Goal: Task Accomplishment & Management: Manage account settings

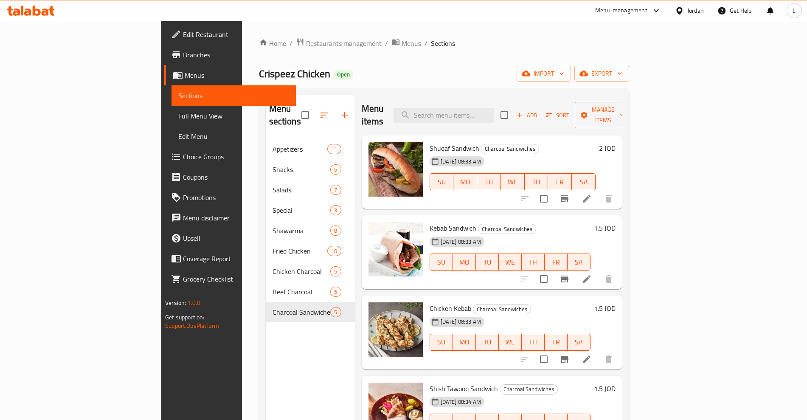
scroll to position [119, 0]
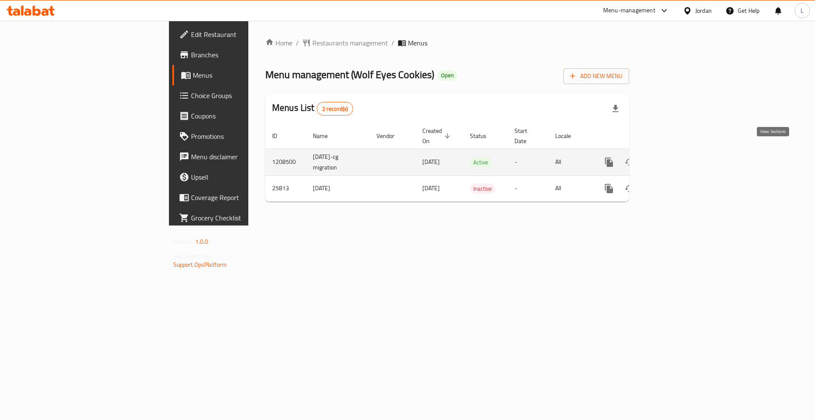
click at [675, 157] on icon "enhanced table" at bounding box center [670, 162] width 10 height 10
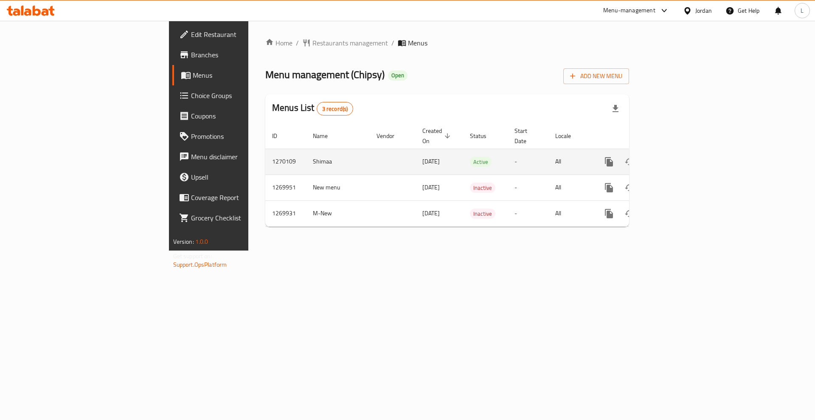
click at [675, 157] on icon "enhanced table" at bounding box center [670, 162] width 10 height 10
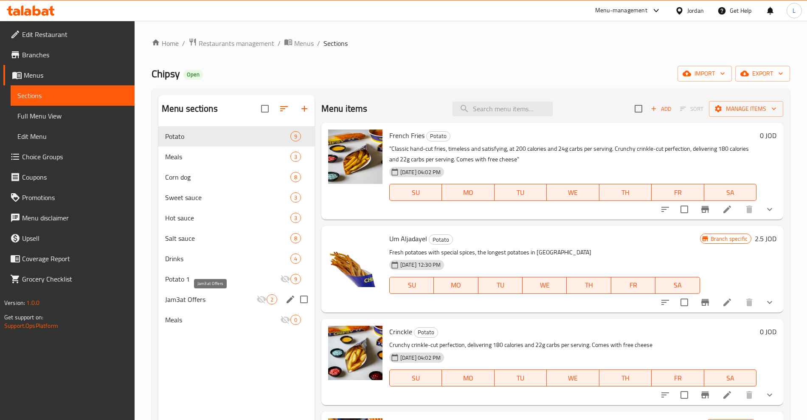
click at [193, 302] on span "Jam3at Offers" at bounding box center [210, 299] width 91 height 10
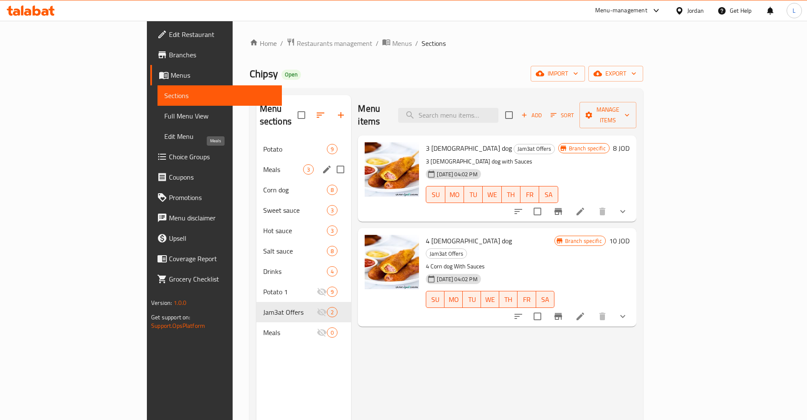
click at [263, 164] on span "Meals" at bounding box center [283, 169] width 40 height 10
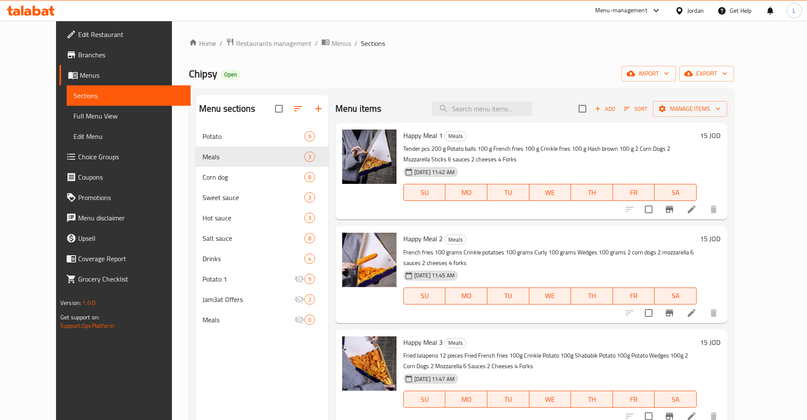
click at [675, 211] on icon "Branch-specific-item" at bounding box center [669, 209] width 10 height 10
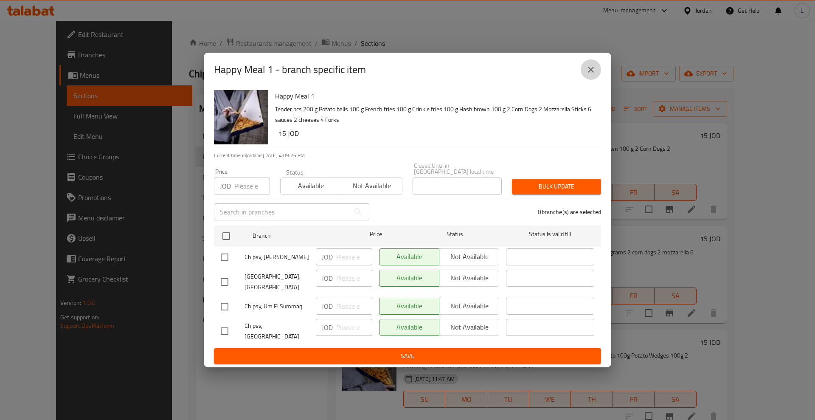
click at [593, 75] on icon "close" at bounding box center [591, 70] width 10 height 10
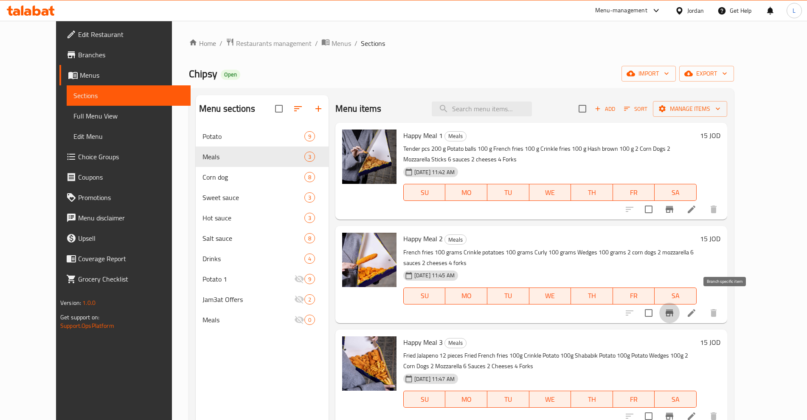
click at [675, 308] on icon "Branch-specific-item" at bounding box center [669, 313] width 10 height 10
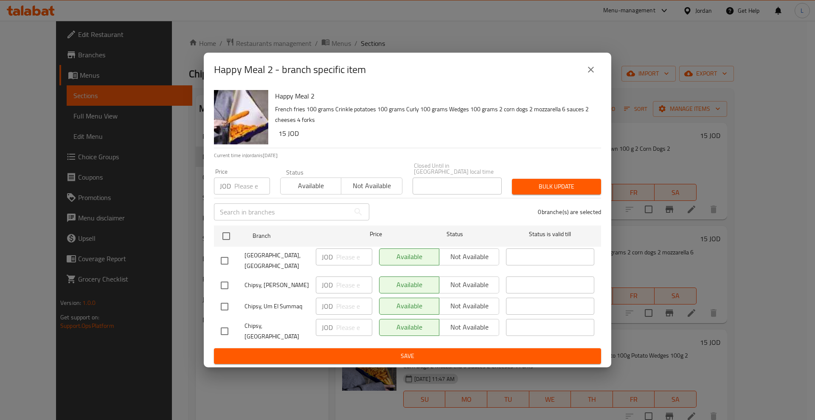
click at [589, 75] on icon "close" at bounding box center [591, 70] width 10 height 10
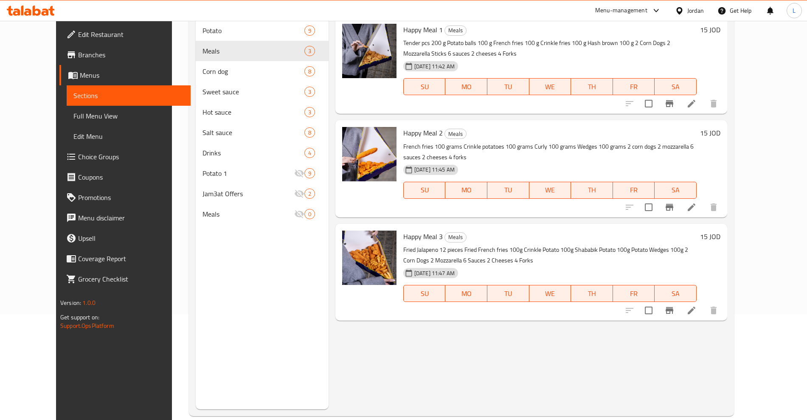
scroll to position [106, 0]
click at [675, 305] on icon "Branch-specific-item" at bounding box center [669, 310] width 10 height 10
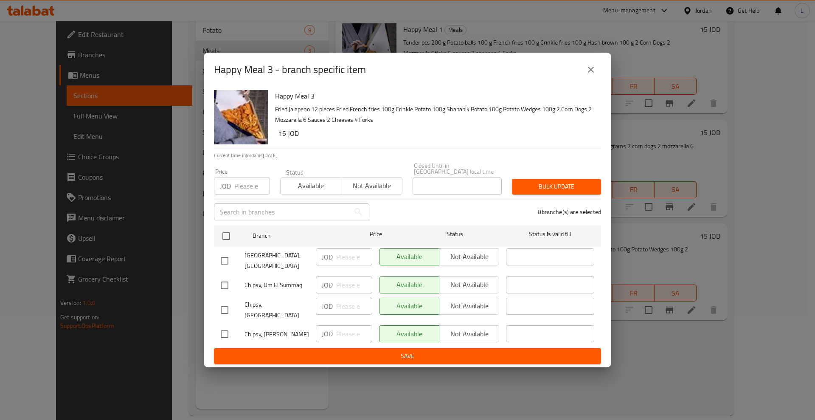
click at [598, 76] on button "close" at bounding box center [591, 69] width 20 height 20
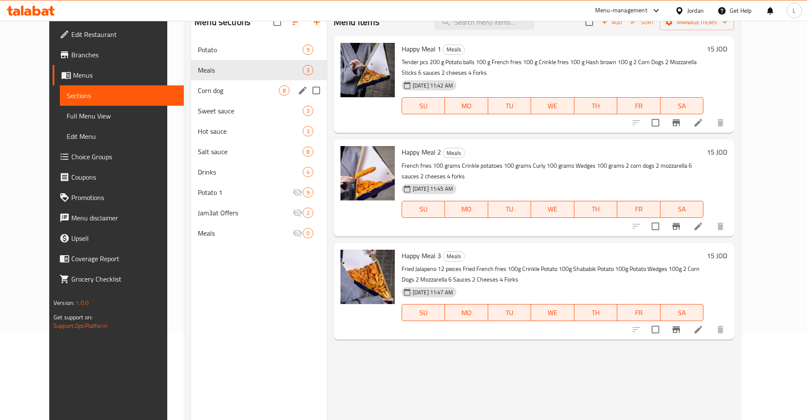
scroll to position [53, 0]
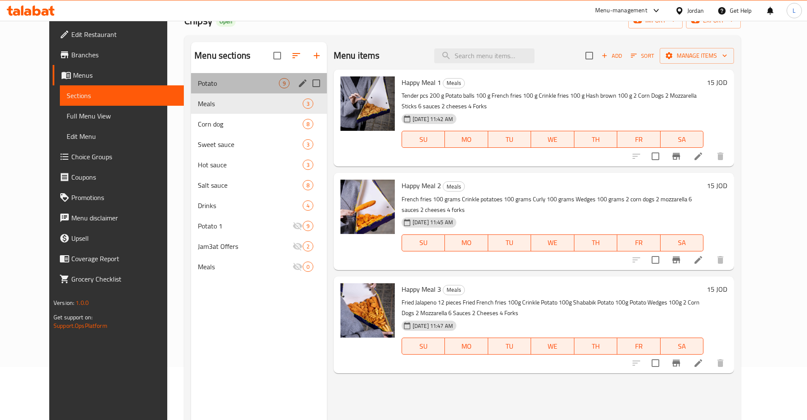
click at [206, 76] on div "Potato 9" at bounding box center [259, 83] width 136 height 20
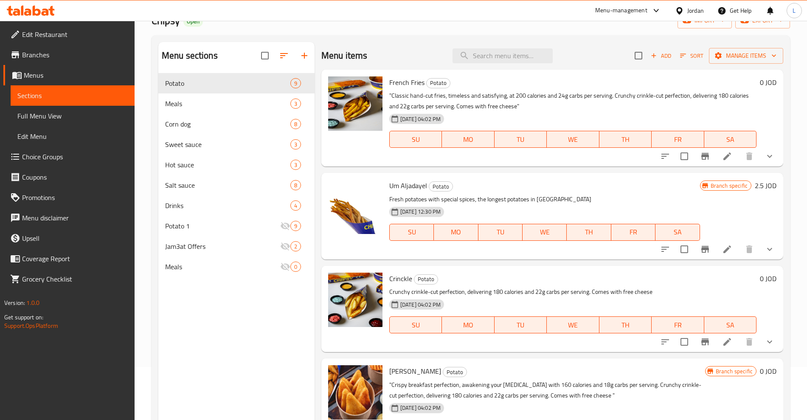
click at [698, 162] on button "Branch-specific-item" at bounding box center [705, 156] width 20 height 20
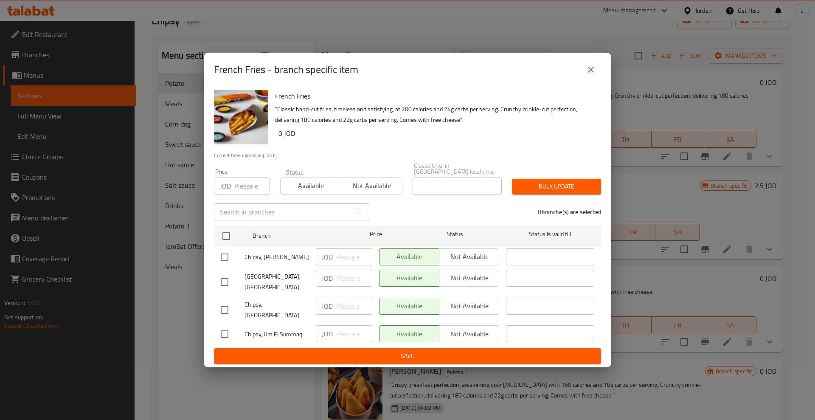
click at [588, 80] on button "close" at bounding box center [591, 69] width 20 height 20
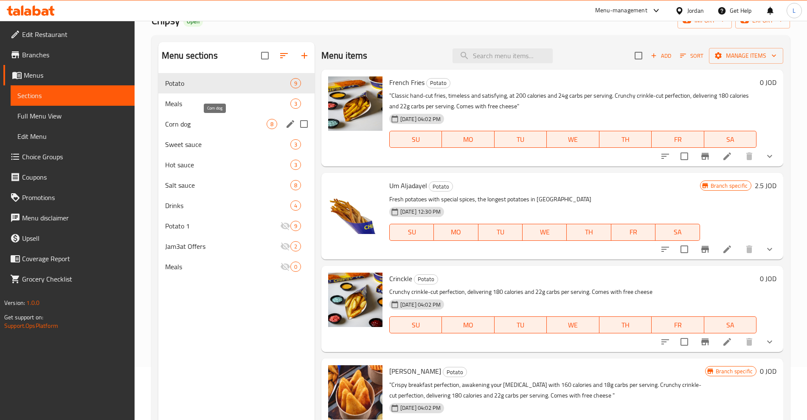
click at [173, 124] on span "Corn dog" at bounding box center [215, 124] width 101 height 10
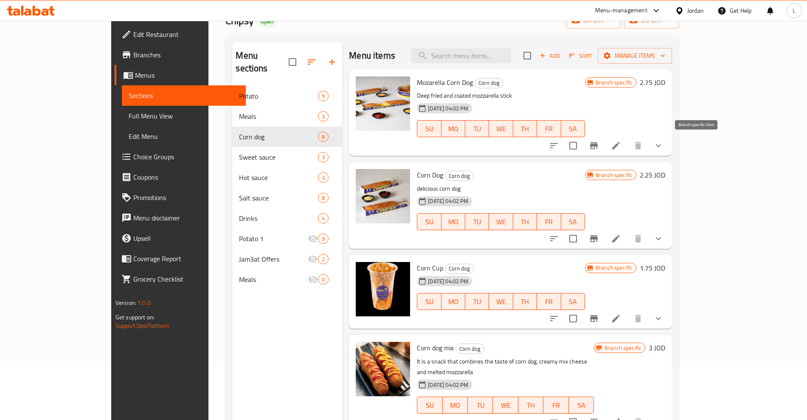
click at [599, 150] on icon "Branch-specific-item" at bounding box center [594, 146] width 10 height 10
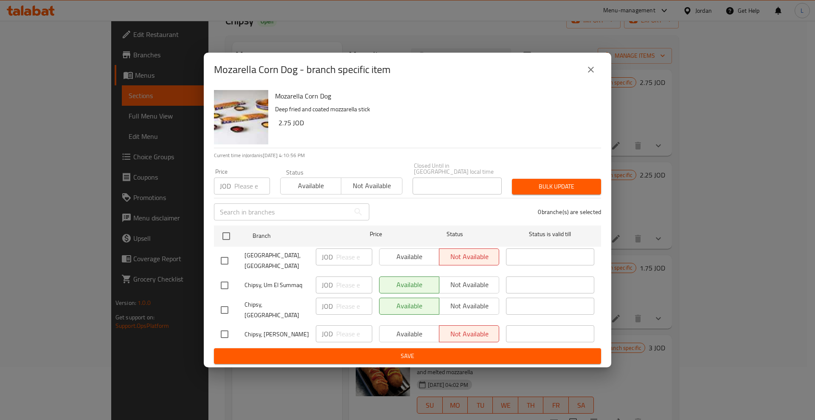
click at [588, 75] on icon "close" at bounding box center [591, 70] width 10 height 10
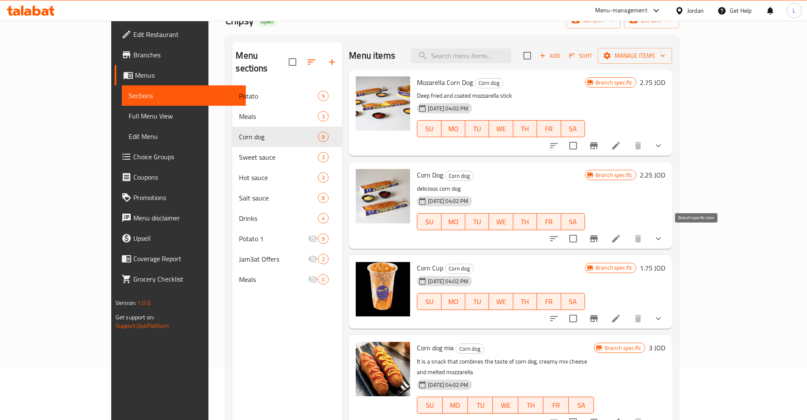
click at [599, 236] on icon "Branch-specific-item" at bounding box center [594, 238] width 10 height 10
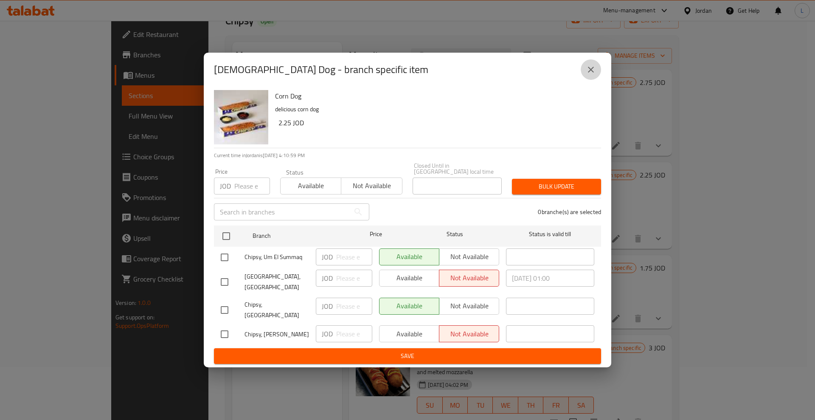
click at [595, 75] on icon "close" at bounding box center [591, 70] width 10 height 10
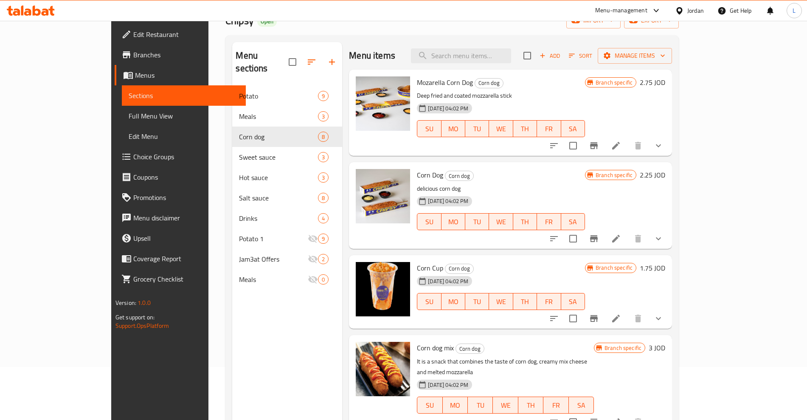
scroll to position [106, 0]
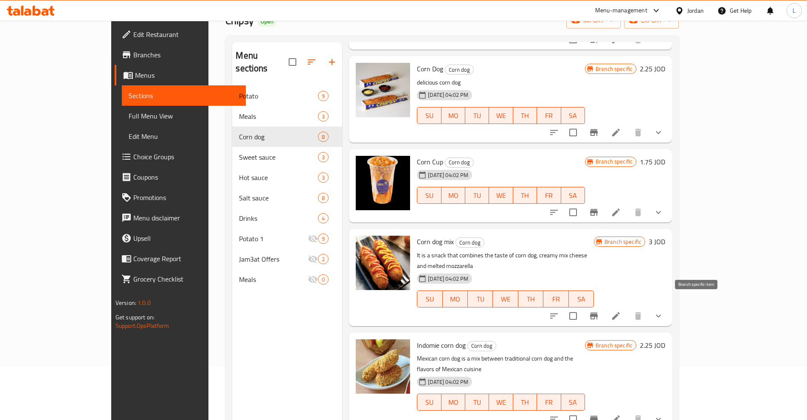
click at [598, 312] on icon "Branch-specific-item" at bounding box center [594, 315] width 8 height 7
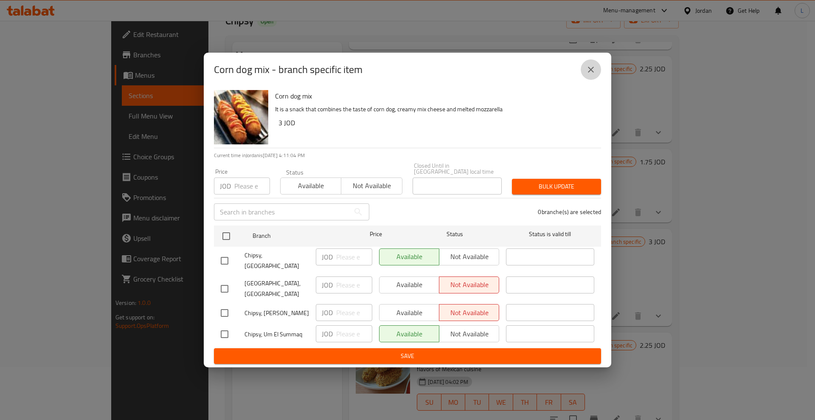
click at [591, 71] on button "close" at bounding box center [591, 69] width 20 height 20
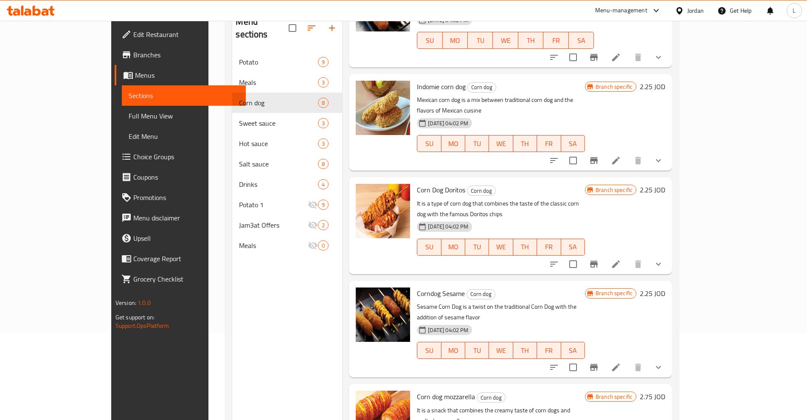
scroll to position [119, 0]
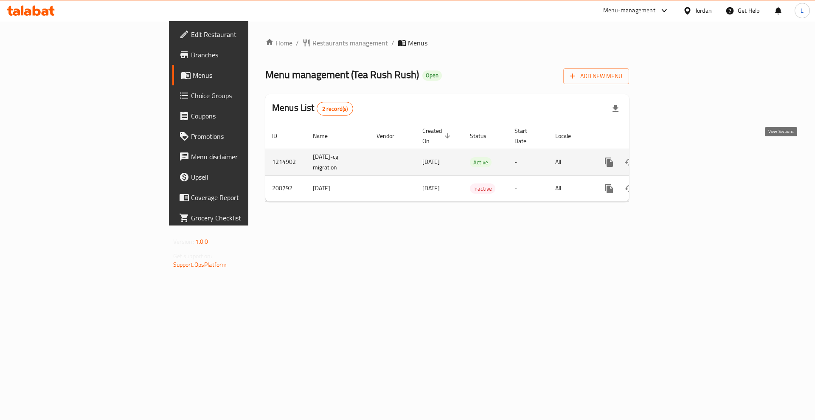
click at [680, 152] on link "enhanced table" at bounding box center [670, 162] width 20 height 20
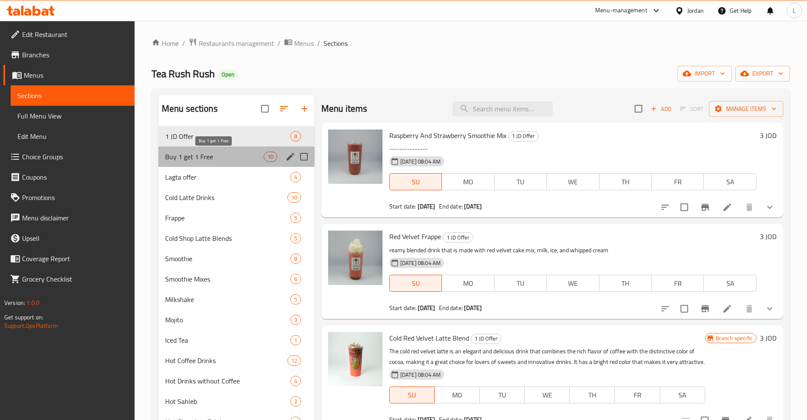
click at [193, 157] on span "Buy 1 get 1 Free" at bounding box center [214, 157] width 98 height 10
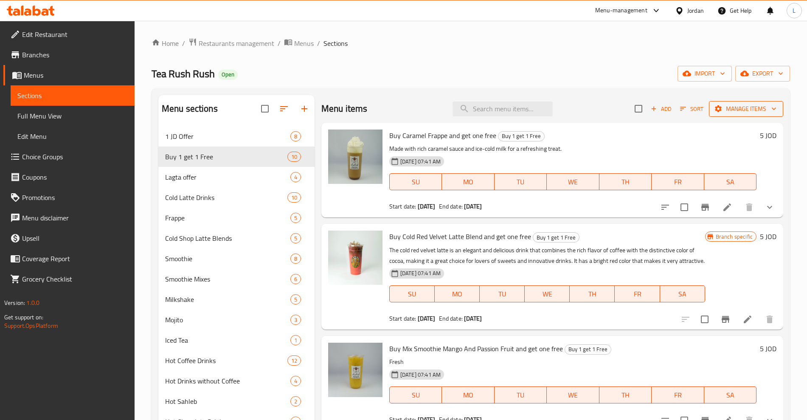
click at [725, 109] on span "Manage items" at bounding box center [746, 109] width 61 height 11
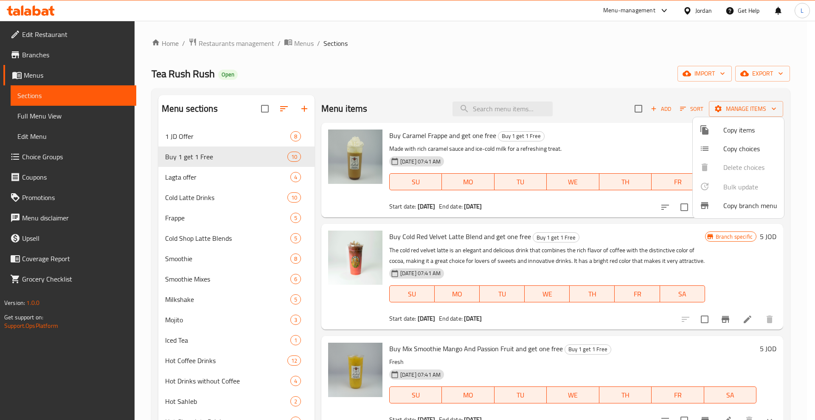
click at [721, 128] on div at bounding box center [712, 130] width 24 height 10
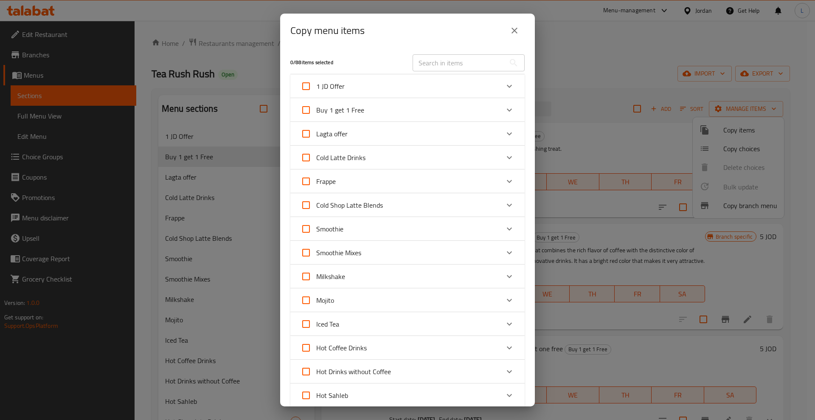
click at [432, 60] on input "text" at bounding box center [459, 62] width 93 height 17
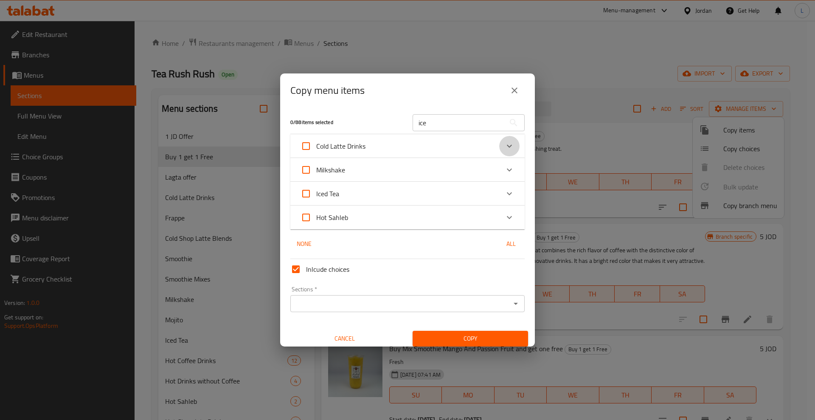
click at [507, 146] on icon "Expand" at bounding box center [509, 146] width 5 height 3
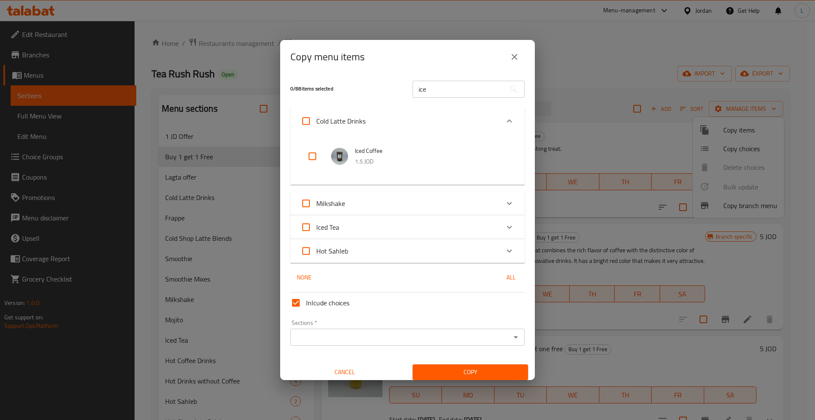
click at [504, 119] on icon "Expand" at bounding box center [509, 121] width 10 height 10
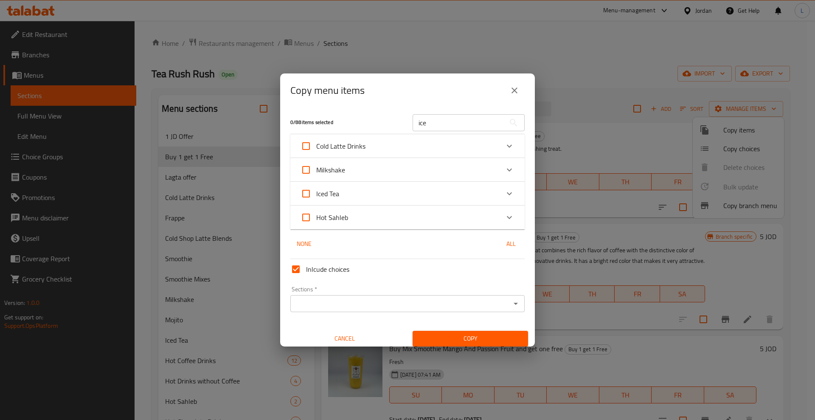
click at [436, 125] on input "ice" at bounding box center [459, 122] width 93 height 17
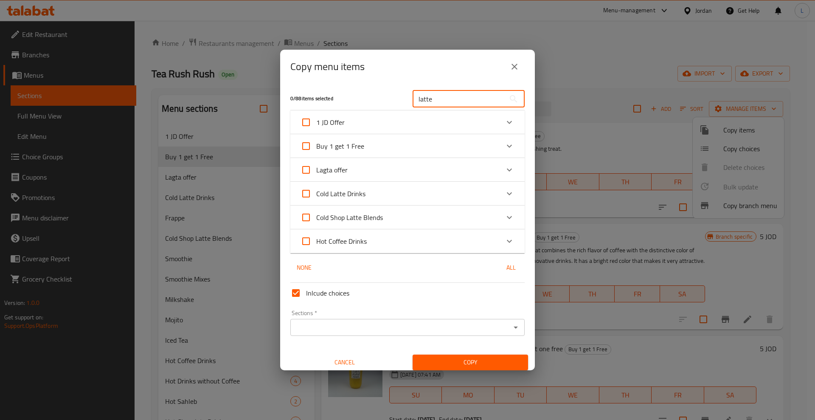
type input "latte"
click at [504, 191] on icon "Expand" at bounding box center [509, 193] width 10 height 10
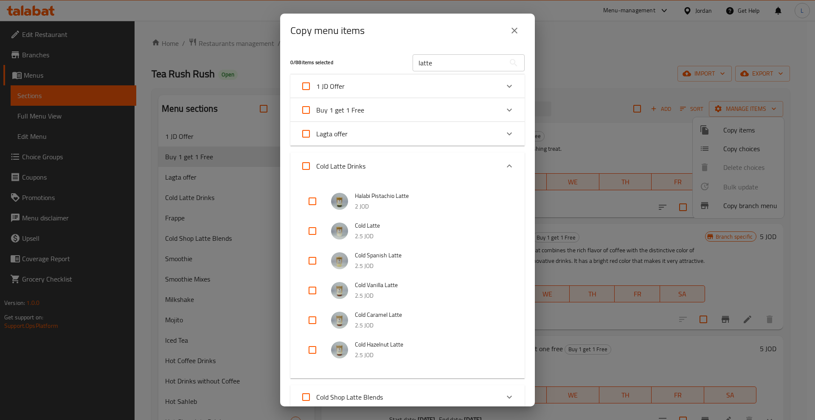
click at [315, 257] on input "checkbox" at bounding box center [312, 260] width 20 height 20
checkbox input "true"
click at [312, 318] on input "checkbox" at bounding box center [312, 320] width 20 height 20
checkbox input "true"
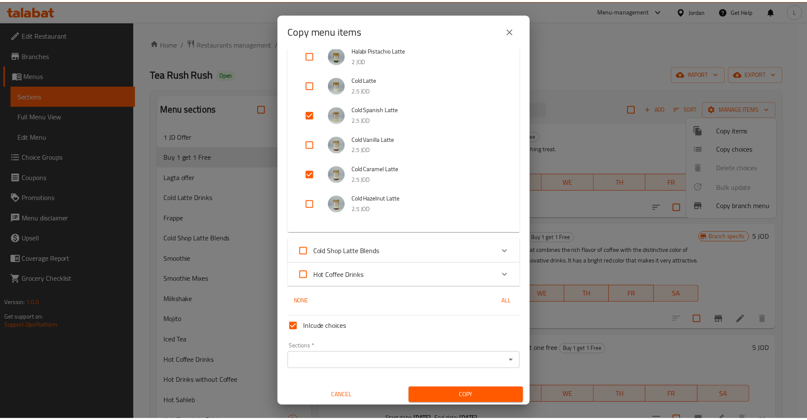
scroll to position [149, 0]
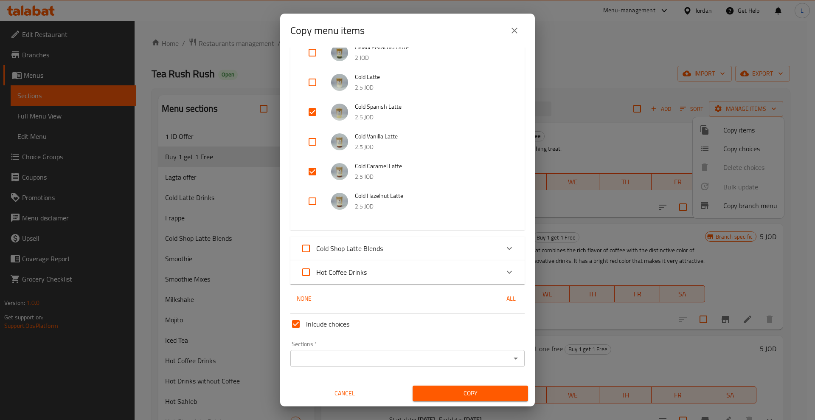
click at [458, 364] on input "Sections   *" at bounding box center [400, 358] width 215 height 12
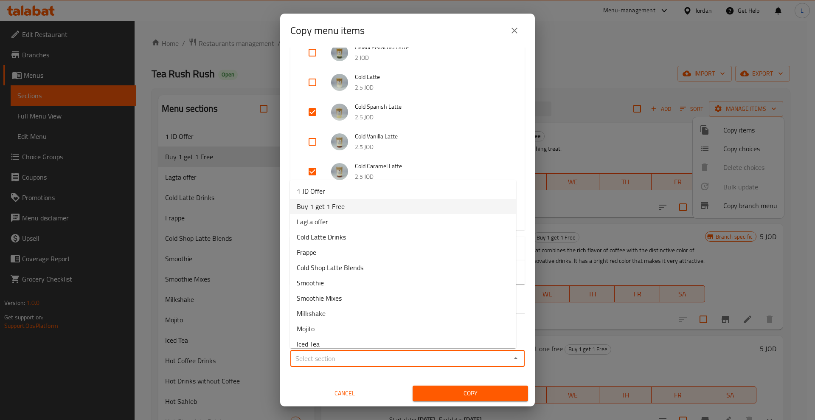
drag, startPoint x: 321, startPoint y: 205, endPoint x: 352, endPoint y: 256, distance: 60.0
click at [321, 205] on span "Buy 1 get 1 Free" at bounding box center [321, 206] width 48 height 10
type input "Buy 1 get 1 Free"
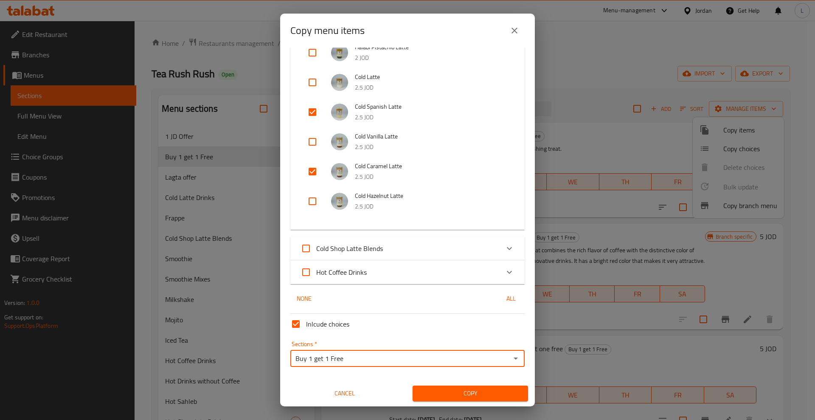
click at [453, 381] on div "Copy" at bounding box center [471, 393] width 126 height 26
click at [459, 399] on button "Copy" at bounding box center [470, 393] width 115 height 16
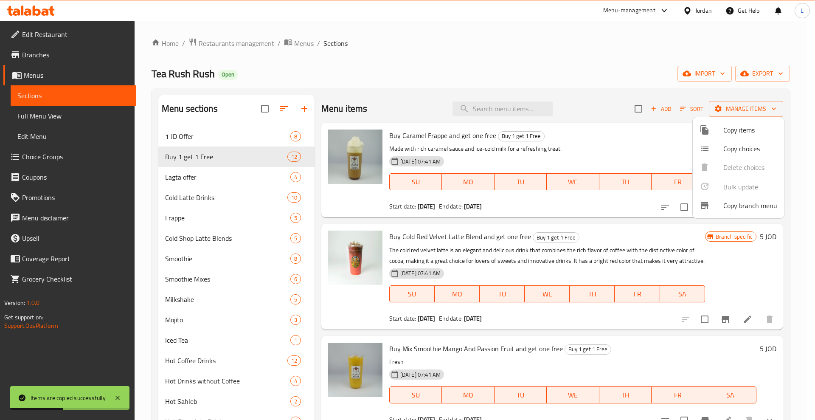
click at [610, 65] on div at bounding box center [407, 210] width 815 height 420
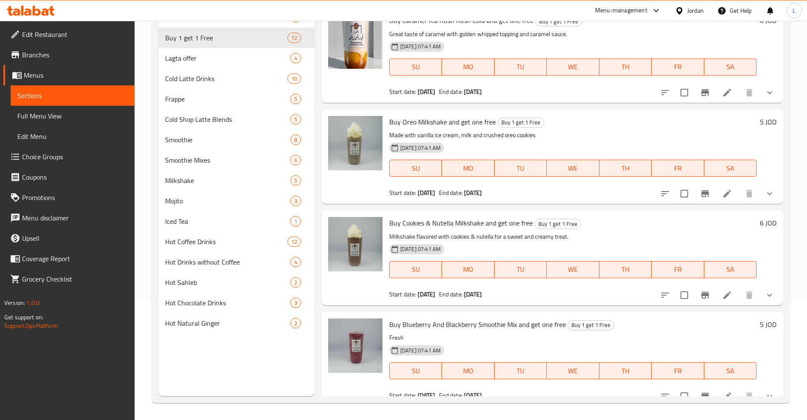
scroll to position [831, 0]
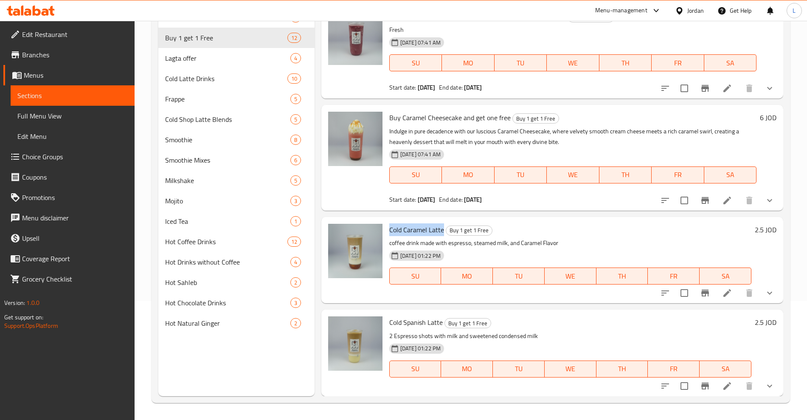
drag, startPoint x: 388, startPoint y: 229, endPoint x: 441, endPoint y: 232, distance: 53.5
click at [441, 232] on div "Cold Caramel Latte Buy 1 get 1 Free coffee drink made with espresso, steamed mi…" at bounding box center [570, 259] width 369 height 79
copy span "Cold Caramel Latte"
click at [396, 320] on span "Cold Spanish Latte" at bounding box center [415, 322] width 53 height 13
drag, startPoint x: 387, startPoint y: 322, endPoint x: 443, endPoint y: 326, distance: 56.2
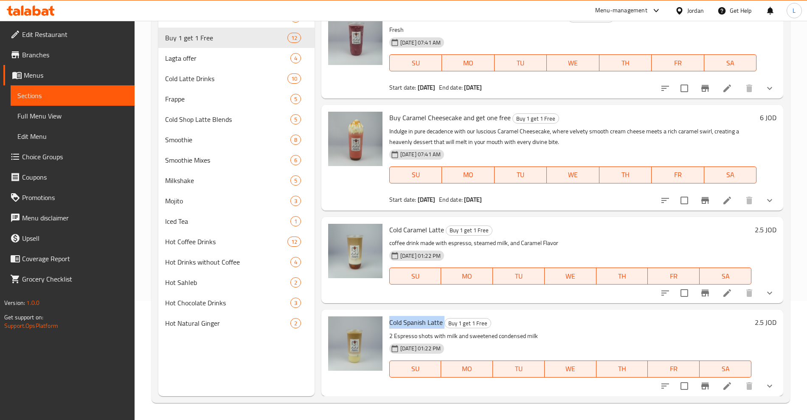
click at [443, 326] on div "Cold Spanish Latte Buy 1 get 1 Free 2 Espresso shots with milk and sweetened co…" at bounding box center [570, 352] width 369 height 79
copy h6 "Cold Spanish Latte"
click at [715, 292] on li at bounding box center [727, 292] width 24 height 15
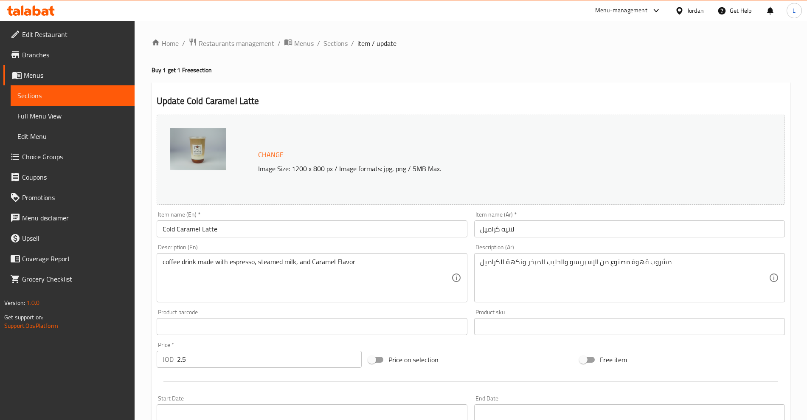
click at [162, 231] on input "Cold Caramel Latte" at bounding box center [312, 228] width 311 height 17
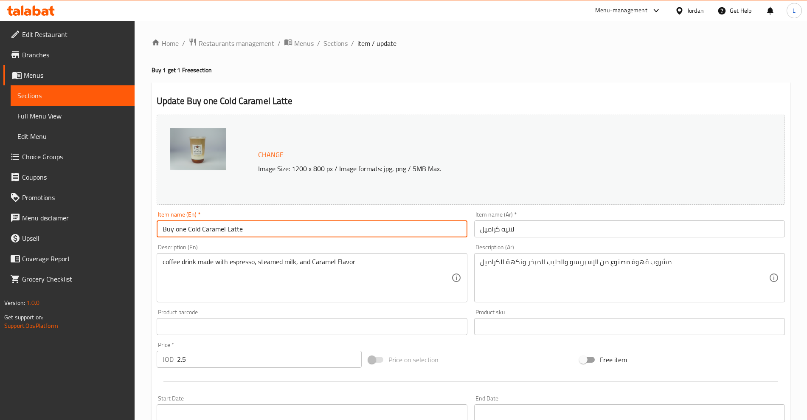
click at [265, 229] on input "Buy one Cold Caramel Latte" at bounding box center [312, 228] width 311 height 17
type input "Buy one Cold Caramel Latte and get one free"
click at [498, 230] on input "لاتيه كراميل" at bounding box center [629, 228] width 311 height 17
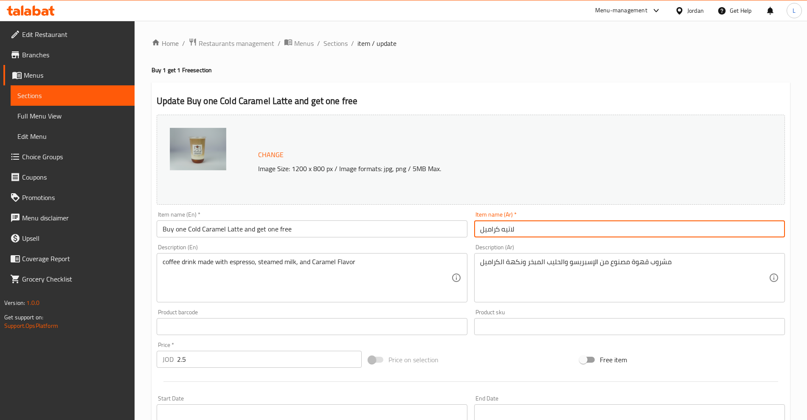
click at [498, 230] on input "لاتيه كراميل" at bounding box center [629, 228] width 311 height 17
click at [498, 229] on input "لاتيه كراميل" at bounding box center [629, 228] width 311 height 17
type input "h"
paste input "لاتيه كراميل"
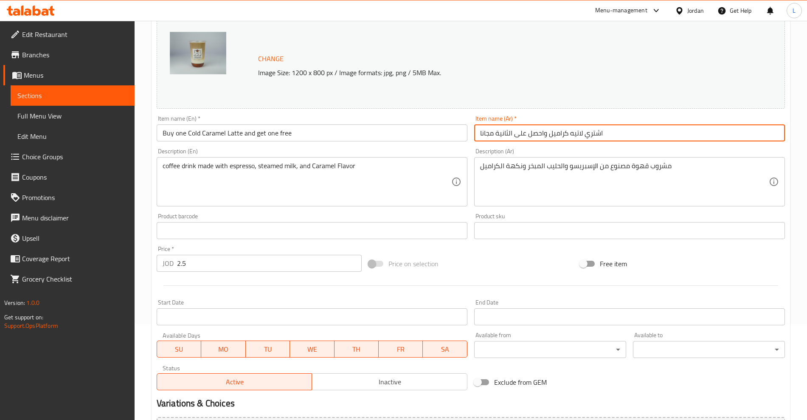
scroll to position [265, 0]
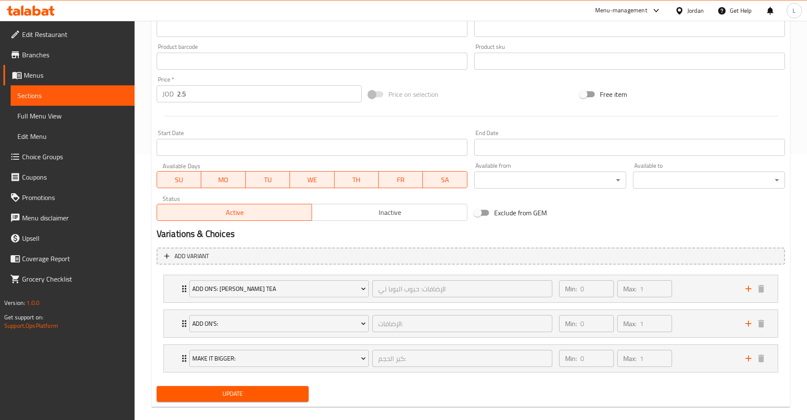
type input "اشتري لاتيه كراميل واحصل على الثانية مجانا"
click at [231, 391] on span "Update" at bounding box center [232, 393] width 138 height 11
click at [96, 89] on link "Sections" at bounding box center [73, 95] width 124 height 20
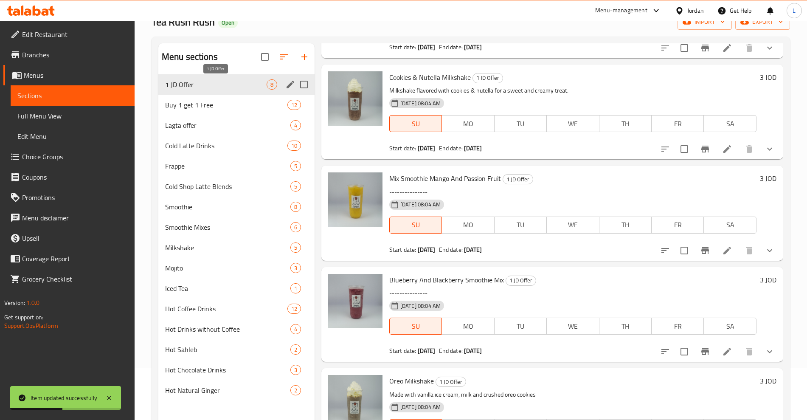
scroll to position [13, 0]
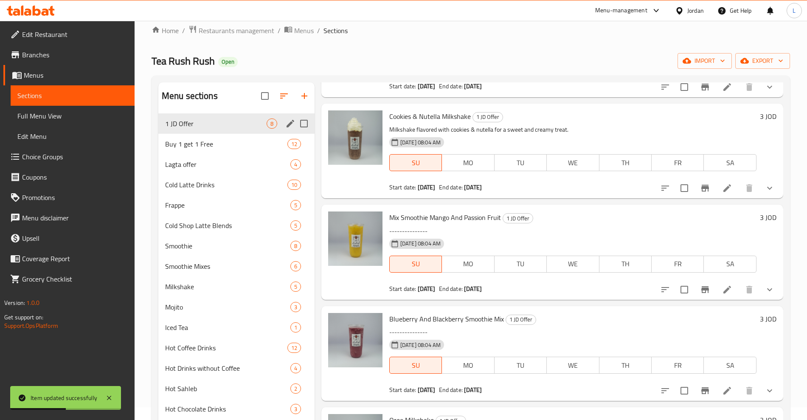
click at [196, 140] on span "Buy 1 get 1 Free" at bounding box center [226, 144] width 122 height 10
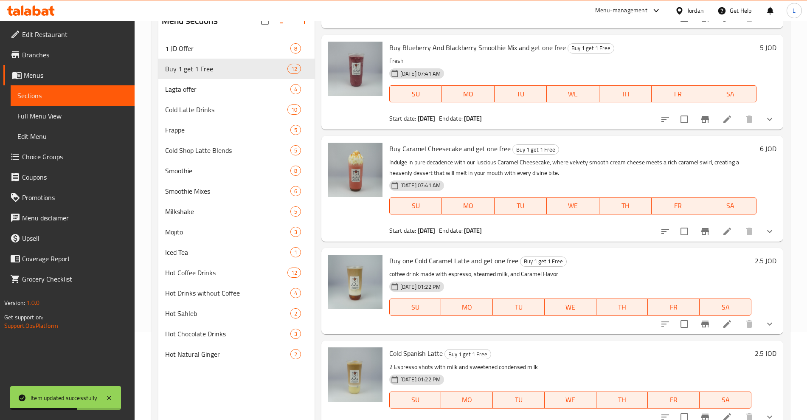
scroll to position [119, 0]
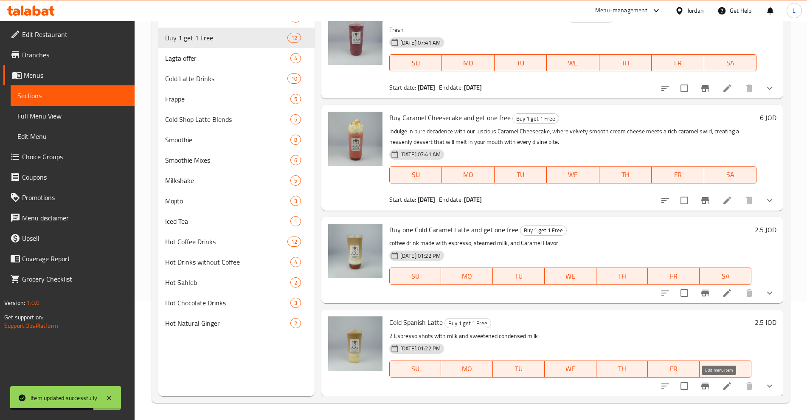
click at [722, 382] on icon at bounding box center [727, 386] width 10 height 10
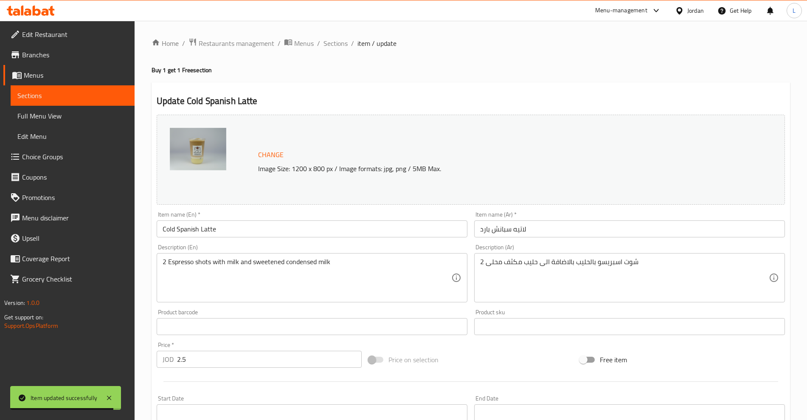
click at [162, 233] on input "Cold Spanish Latte" at bounding box center [312, 228] width 311 height 17
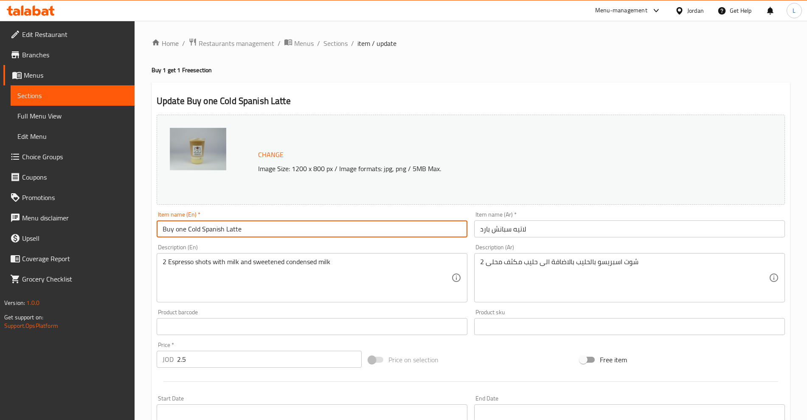
click at [274, 235] on input "Buy one Cold Spanish Latte" at bounding box center [312, 228] width 311 height 17
type input "Buy one Cold Spanish Latte and get one free"
click at [520, 225] on input "لاتيه سبانش بارد" at bounding box center [629, 228] width 311 height 17
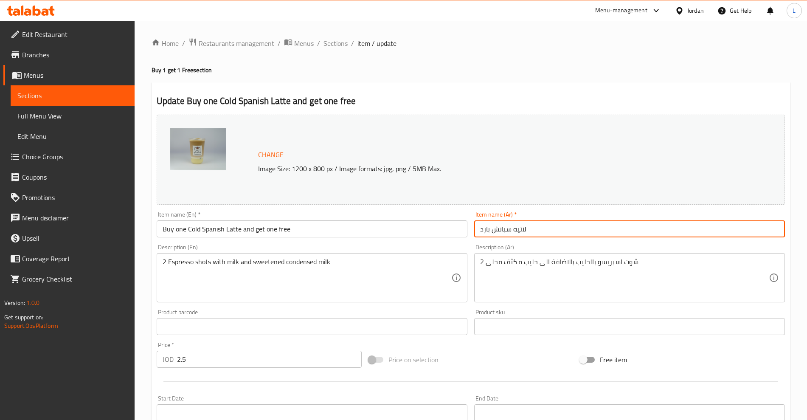
click at [520, 225] on input "لاتيه سبانش بارد" at bounding box center [629, 228] width 311 height 17
click at [519, 225] on input "لاتيه سبانش بارد" at bounding box center [629, 228] width 311 height 17
paste input "لاتيه سبانش بارد"
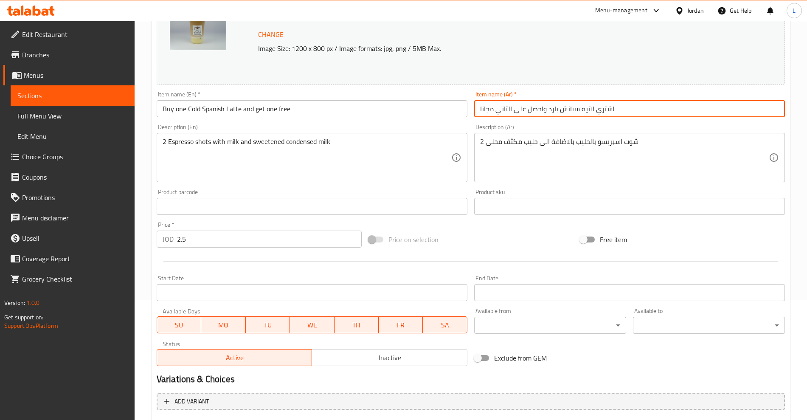
scroll to position [276, 0]
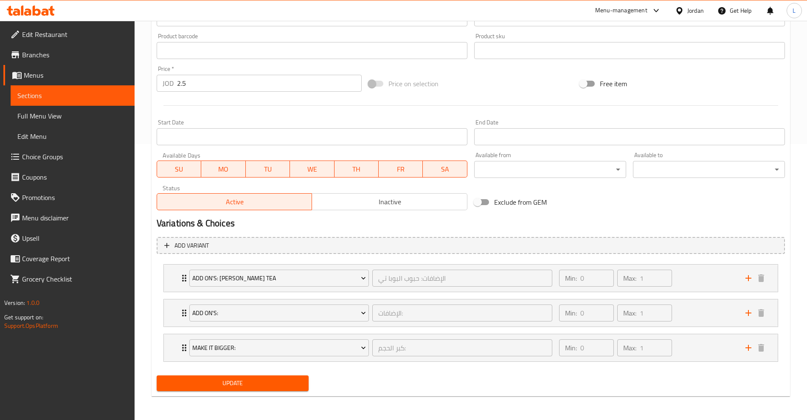
type input "اشتري لاتيه سبانش بارد واحصل على الثاني مجانا"
click at [269, 380] on span "Update" at bounding box center [232, 383] width 138 height 11
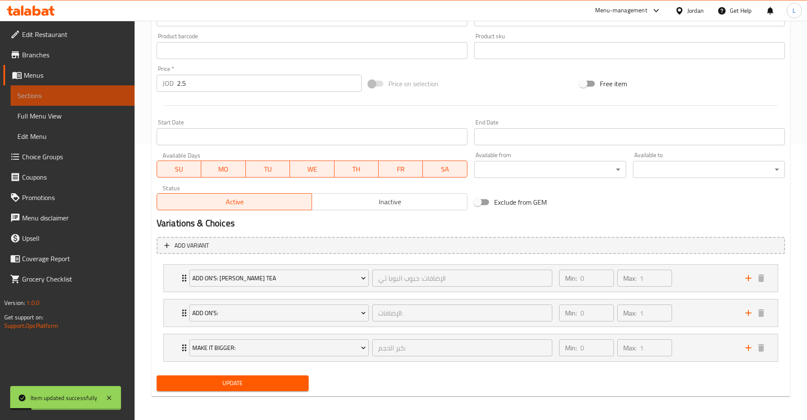
click at [37, 93] on span "Sections" at bounding box center [72, 95] width 110 height 10
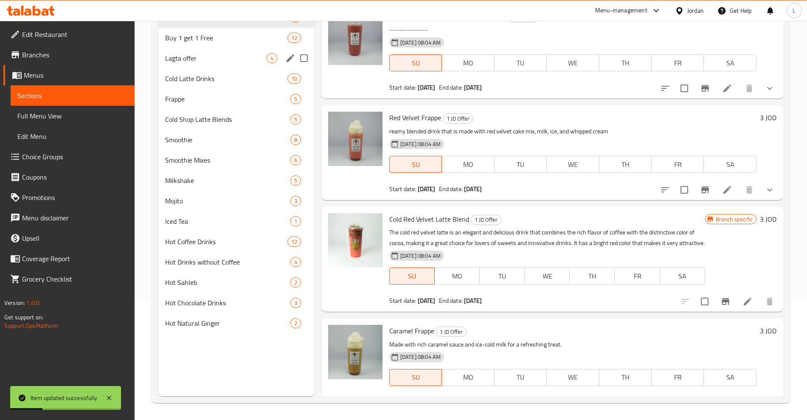
click at [203, 41] on span "Buy 1 get 1 Free" at bounding box center [226, 38] width 122 height 10
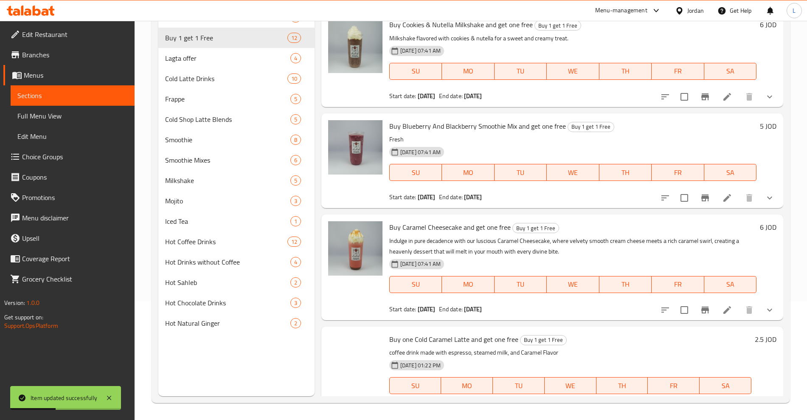
scroll to position [831, 0]
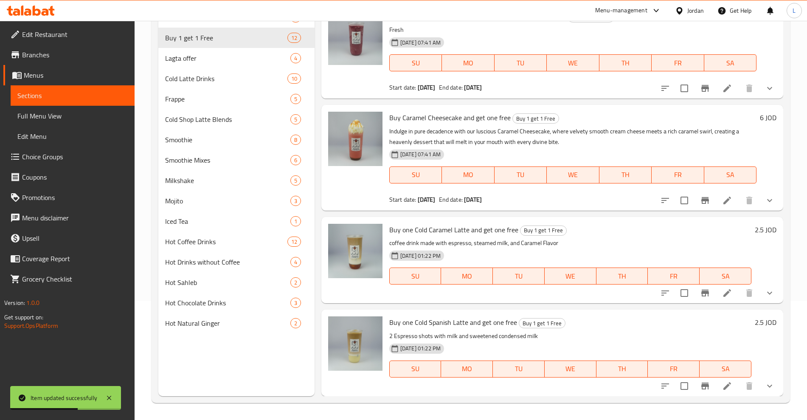
click at [755, 231] on h6 "2.5 JOD" at bounding box center [766, 230] width 22 height 12
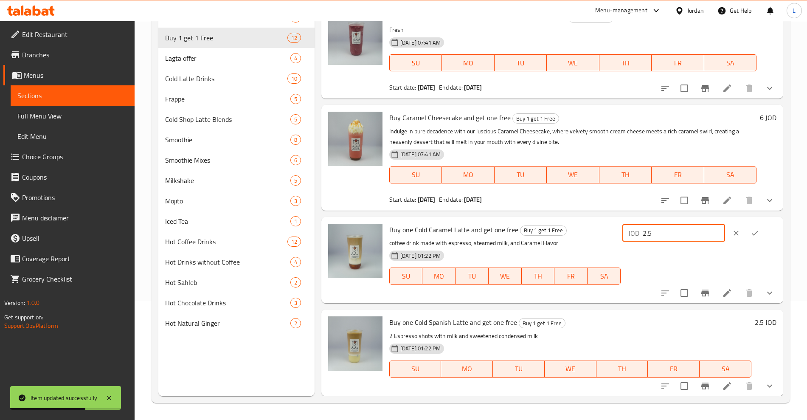
drag, startPoint x: 673, startPoint y: 228, endPoint x: 635, endPoint y: 236, distance: 38.9
click at [635, 236] on div "JOD 2.5 ​" at bounding box center [673, 233] width 103 height 17
type input "5"
click at [751, 232] on icon "ok" at bounding box center [755, 233] width 8 height 8
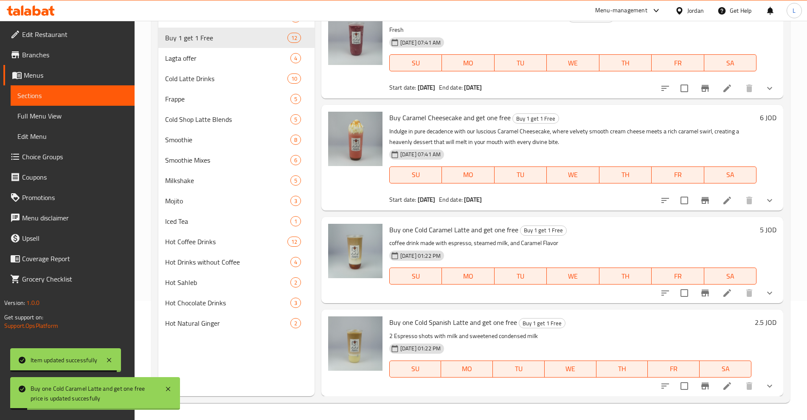
click at [755, 325] on h6 "2.5 JOD" at bounding box center [766, 322] width 22 height 12
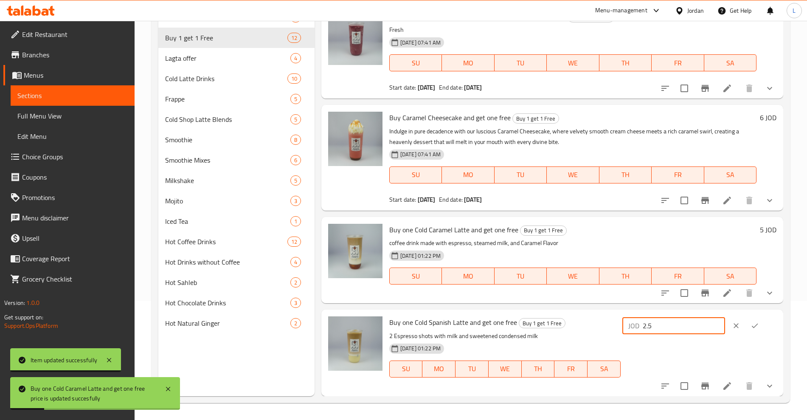
drag, startPoint x: 685, startPoint y: 322, endPoint x: 619, endPoint y: 331, distance: 67.2
click at [619, 331] on div "Buy one Cold Spanish Latte and get one free Buy 1 get 1 Free 2 Espresso shots w…" at bounding box center [583, 352] width 394 height 79
type input "5"
click at [751, 323] on icon "ok" at bounding box center [755, 325] width 8 height 8
